Goal: Complete application form

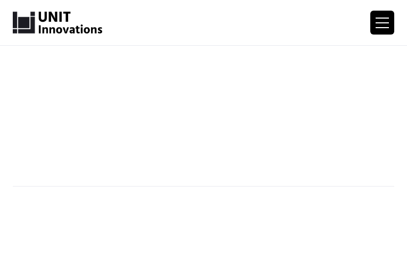
type input "MVdXUmbAGGbgmO"
type input "[EMAIL_ADDRESS][DOMAIN_NAME]"
type input "6119475814"
type input "eHJBEGVCsixSaF"
type input "[EMAIL_ADDRESS][DOMAIN_NAME]"
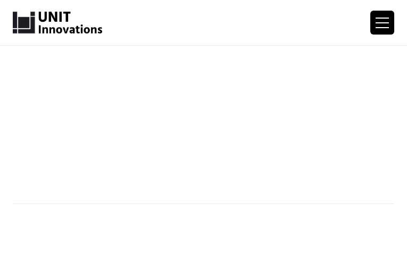
type input "2419908125"
type input "KMwuySMRkRcZ"
